Goal: Find specific page/section: Find specific page/section

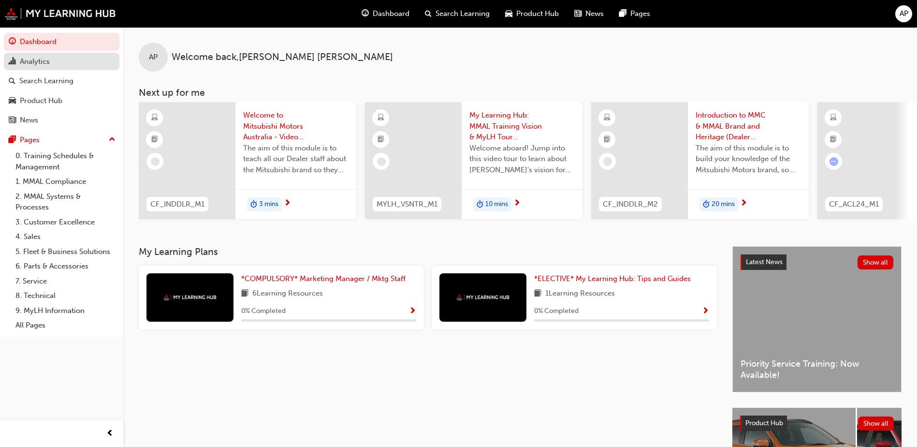
click at [60, 68] on link "Analytics" at bounding box center [62, 62] width 116 height 18
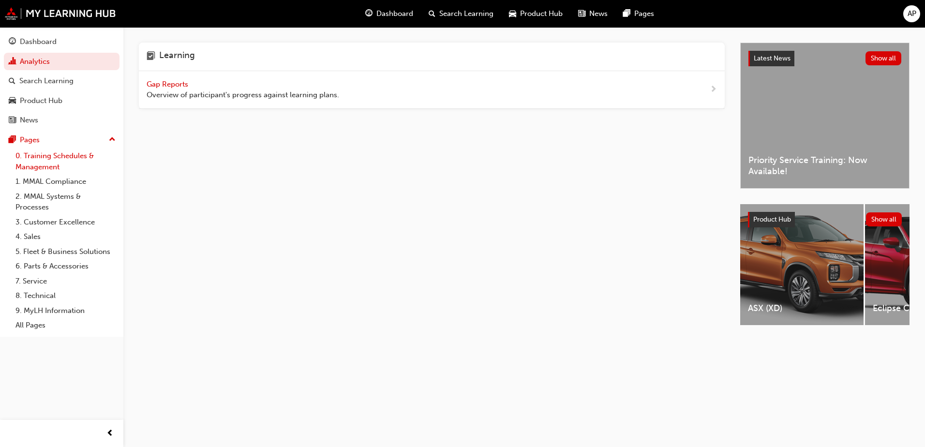
click at [69, 160] on link "0. Training Schedules & Management" at bounding box center [66, 161] width 108 height 26
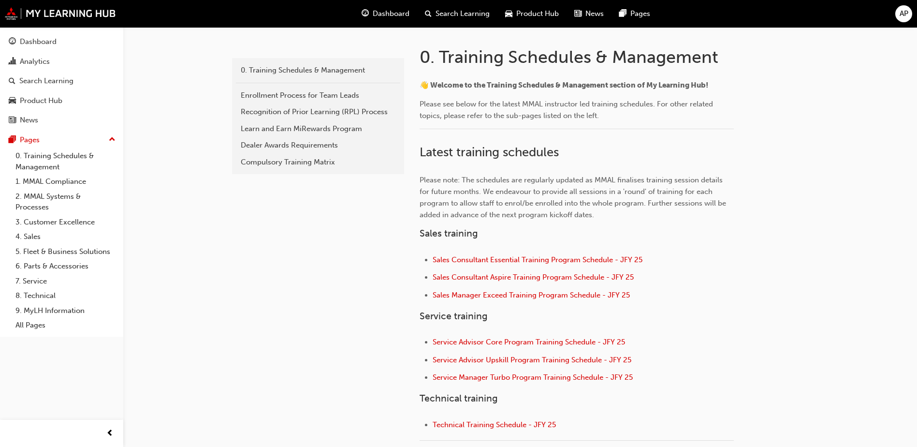
scroll to position [242, 0]
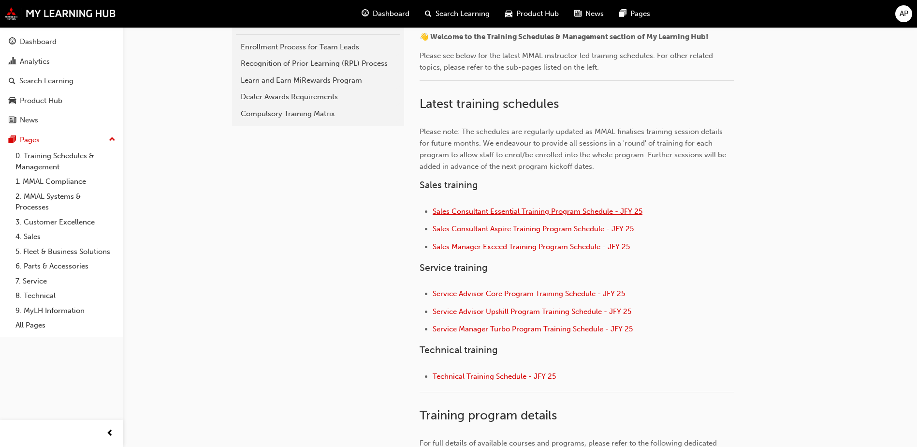
click at [574, 213] on span "Sales Consultant Essential Training Program Schedule - JFY 25" at bounding box center [538, 211] width 210 height 9
